Goal: Navigation & Orientation: Find specific page/section

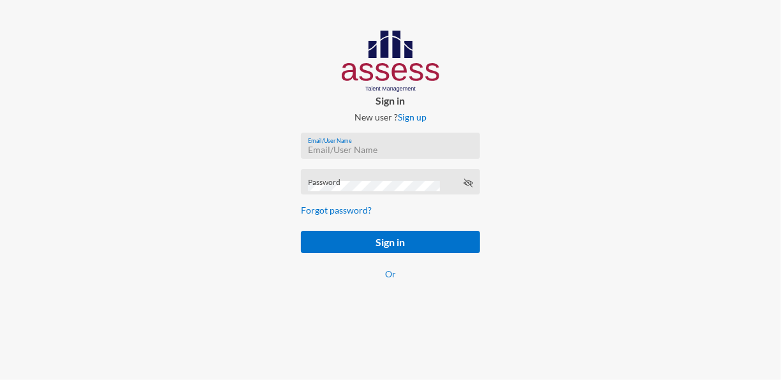
click at [315, 154] on input "Email/User Name" at bounding box center [390, 150] width 165 height 10
paste input "mhspl20555"
type input "mhspl20555"
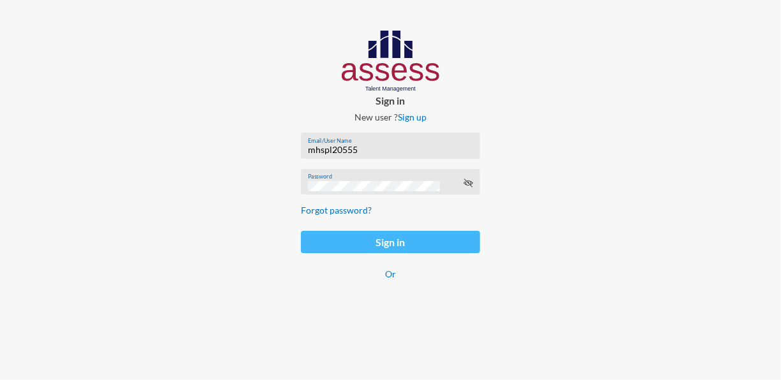
click at [384, 237] on button "Sign in" at bounding box center [390, 242] width 178 height 22
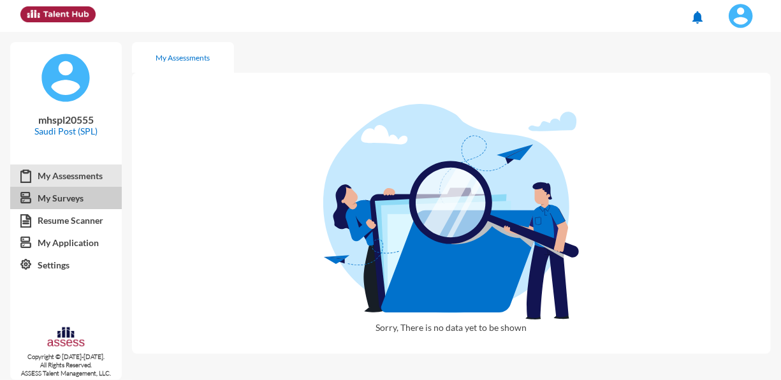
click at [50, 189] on link "My Surveys" at bounding box center [66, 198] width 112 height 23
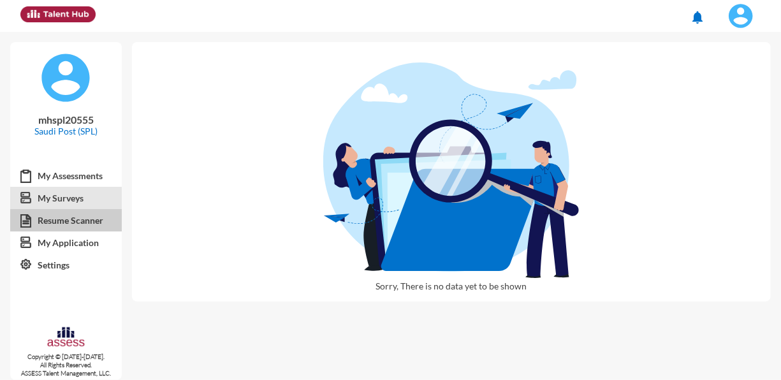
click at [52, 215] on link "Resume Scanner" at bounding box center [66, 220] width 112 height 23
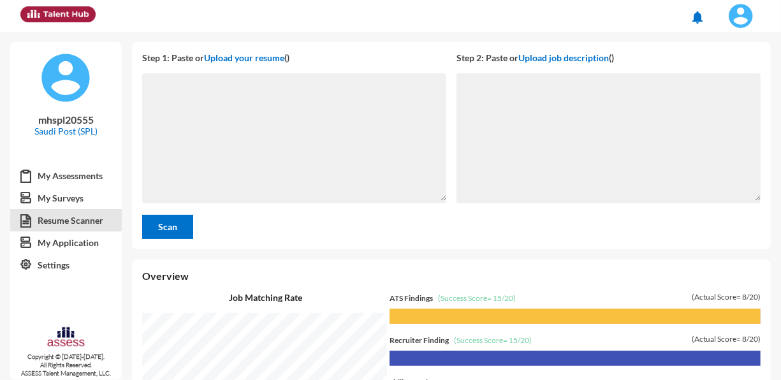
scroll to position [348, 642]
click at [59, 245] on link "My Application" at bounding box center [66, 242] width 112 height 23
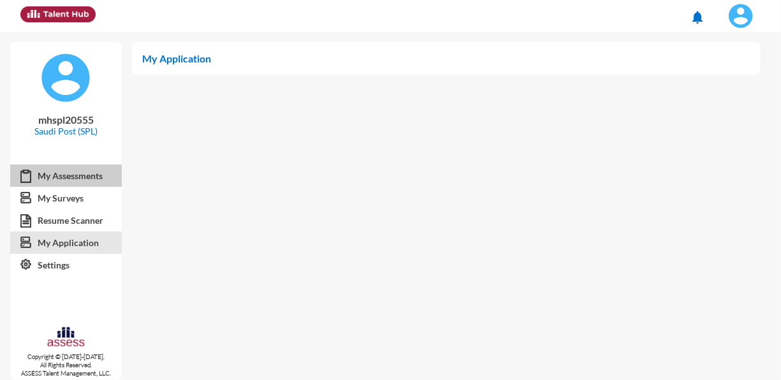
click at [64, 175] on link "My Assessments" at bounding box center [66, 175] width 112 height 23
